Goal: Navigation & Orientation: Find specific page/section

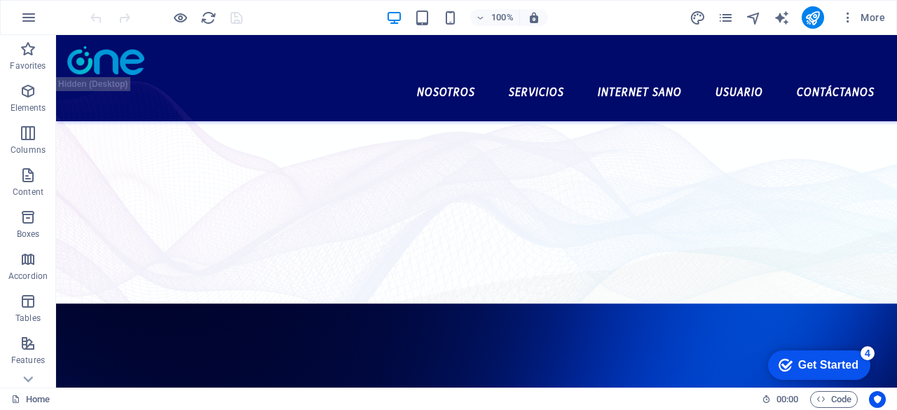
scroll to position [565, 0]
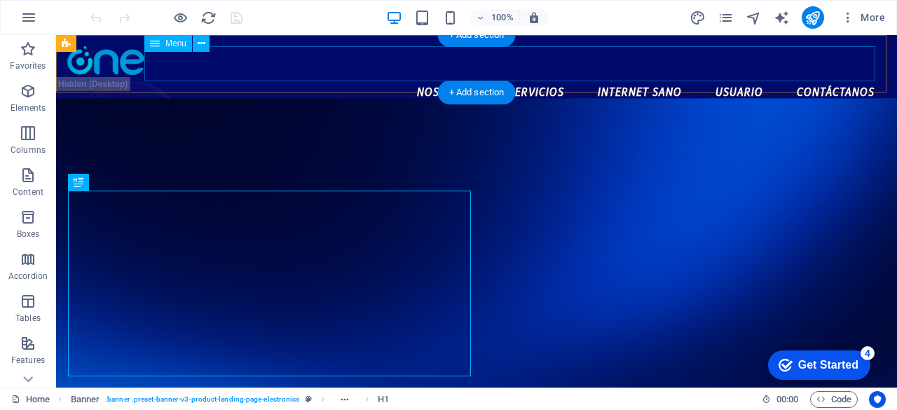
click at [517, 75] on nav "Nosotros Servicios Internet Sano Usuario Contáctanos" at bounding box center [476, 92] width 818 height 35
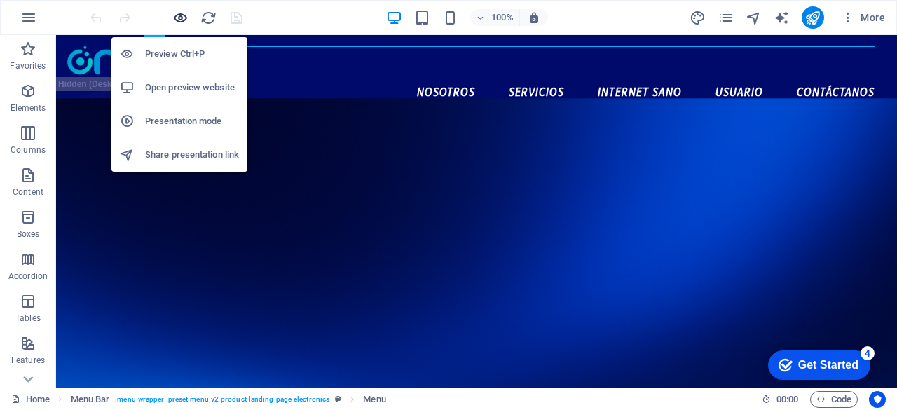
click at [186, 18] on icon "button" at bounding box center [180, 18] width 16 height 16
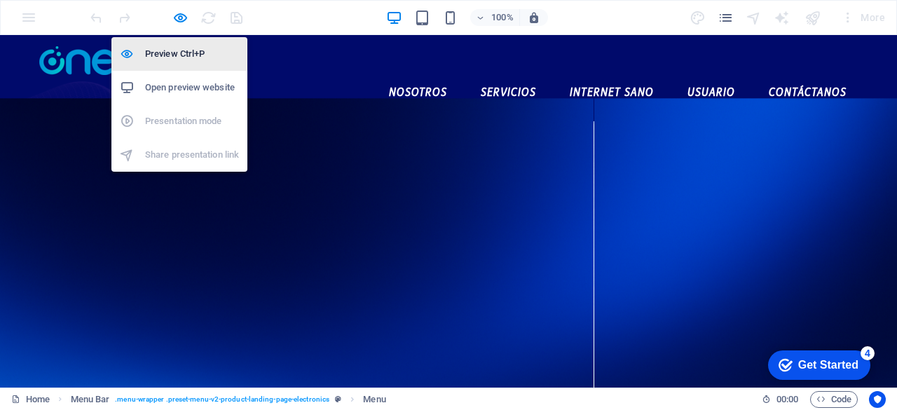
click at [181, 53] on h6 "Preview Ctrl+P" at bounding box center [192, 54] width 94 height 17
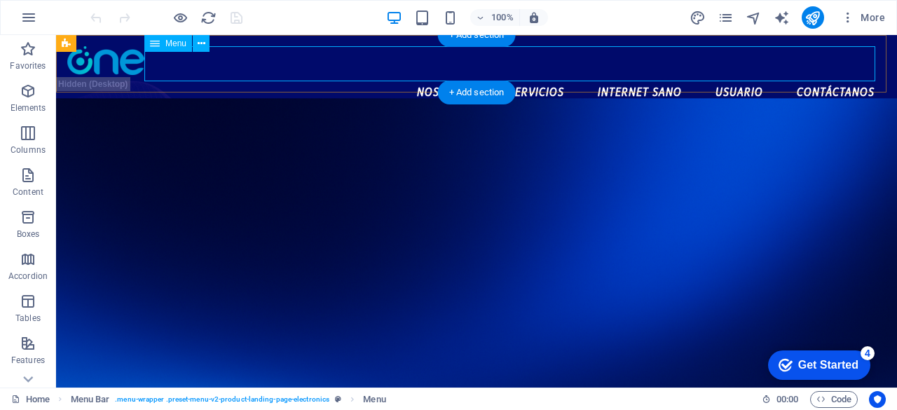
click at [525, 75] on nav "Nosotros Servicios Internet Sano Usuario Contáctanos" at bounding box center [476, 92] width 818 height 35
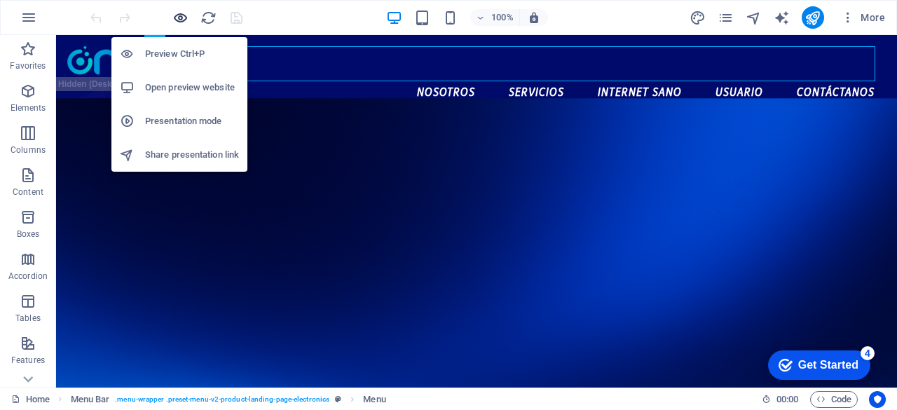
click at [177, 14] on icon "button" at bounding box center [180, 18] width 16 height 16
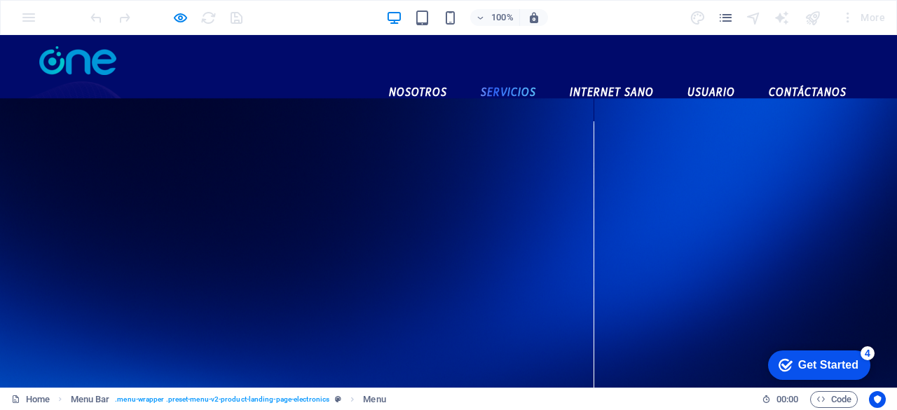
click at [502, 84] on font "Servicios" at bounding box center [508, 91] width 55 height 15
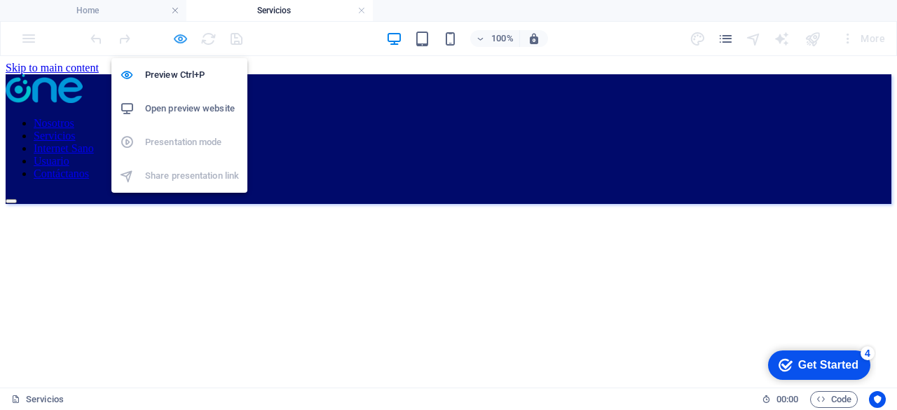
click at [176, 34] on icon "button" at bounding box center [180, 39] width 16 height 16
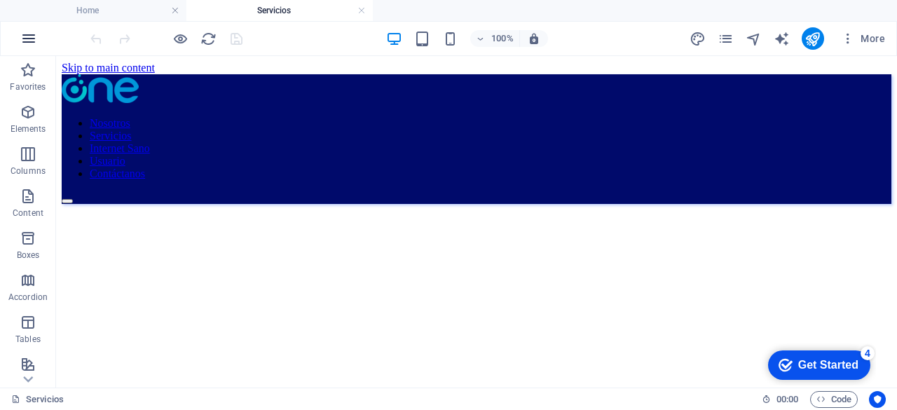
click at [29, 40] on icon "button" at bounding box center [28, 38] width 17 height 17
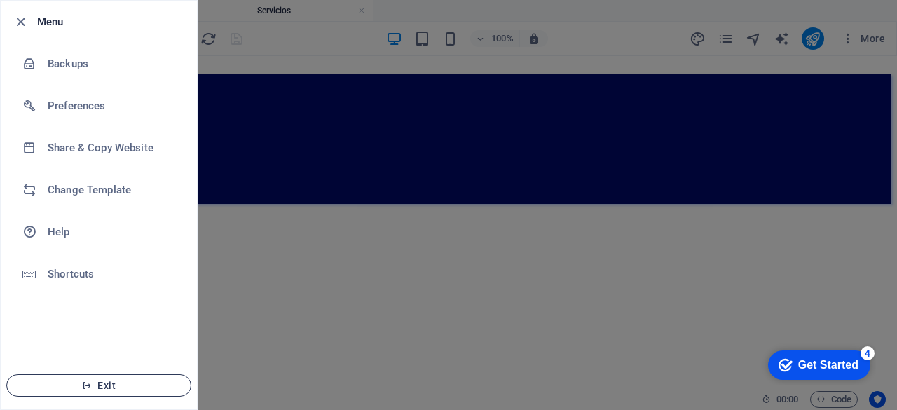
click at [98, 382] on span "Exit" at bounding box center [98, 385] width 161 height 11
